Goal: Check status

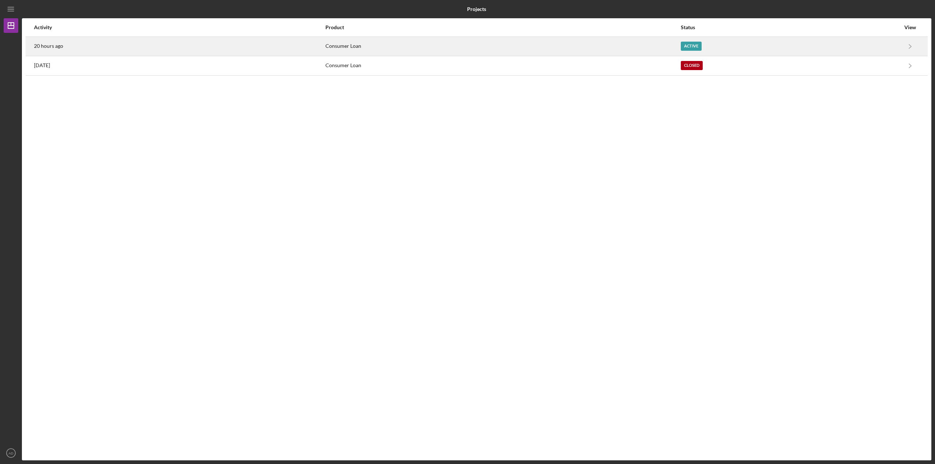
click at [259, 45] on div "20 hours ago" at bounding box center [179, 46] width 291 height 18
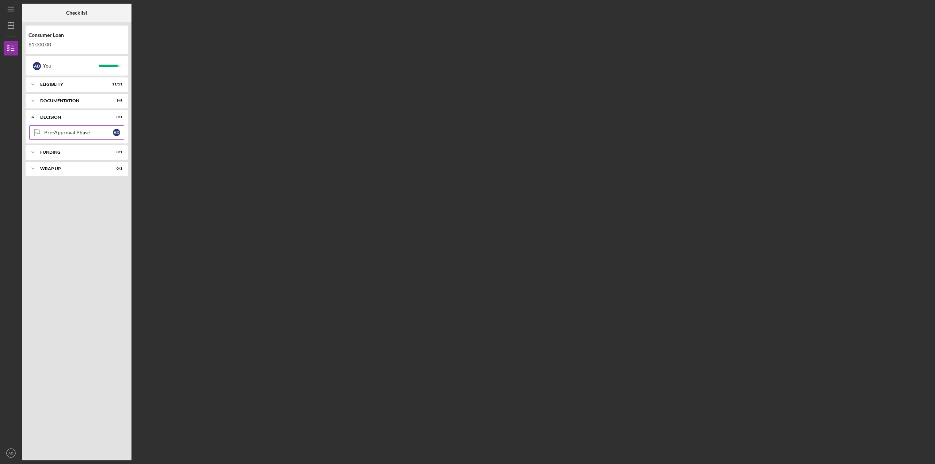
click at [61, 133] on div "Pre-Approval Phase" at bounding box center [78, 133] width 69 height 6
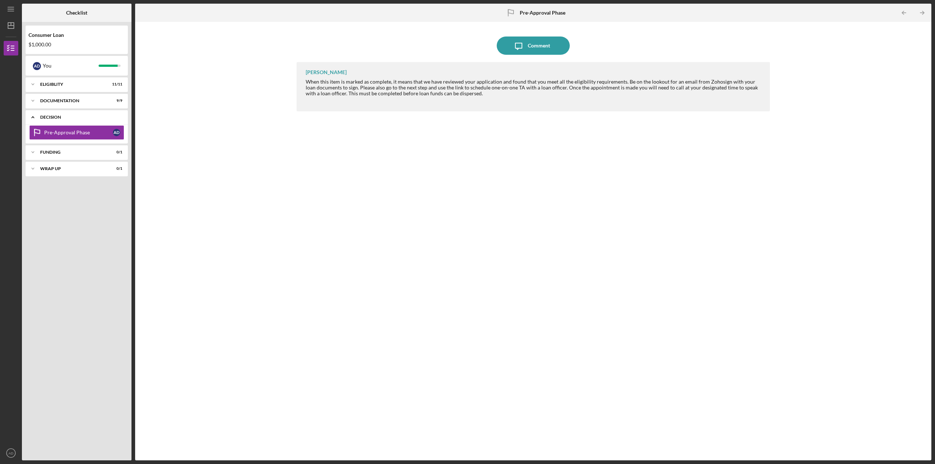
click at [45, 114] on div "Icon/Expander Decision 0 / 1" at bounding box center [77, 117] width 102 height 15
click at [52, 103] on div "Icon/Expander Documentation 9 / 9" at bounding box center [77, 101] width 102 height 15
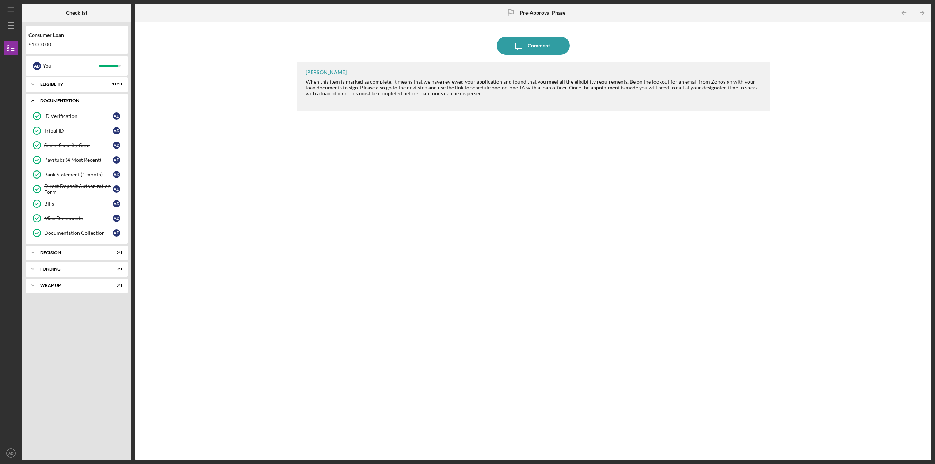
click at [54, 98] on div "Icon/Expander Documentation 9 / 9" at bounding box center [77, 101] width 102 height 15
